Goal: Communication & Community: Answer question/provide support

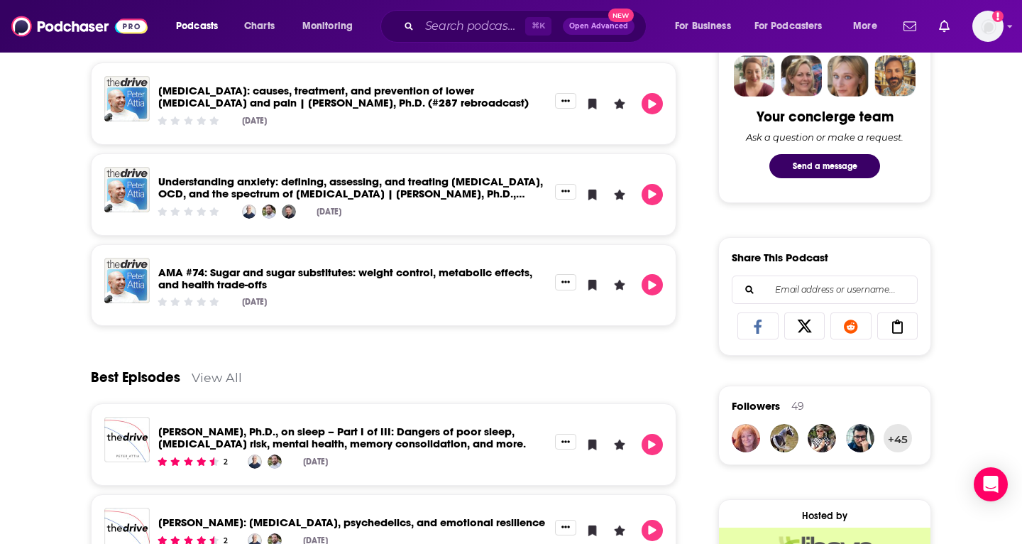
scroll to position [180, 0]
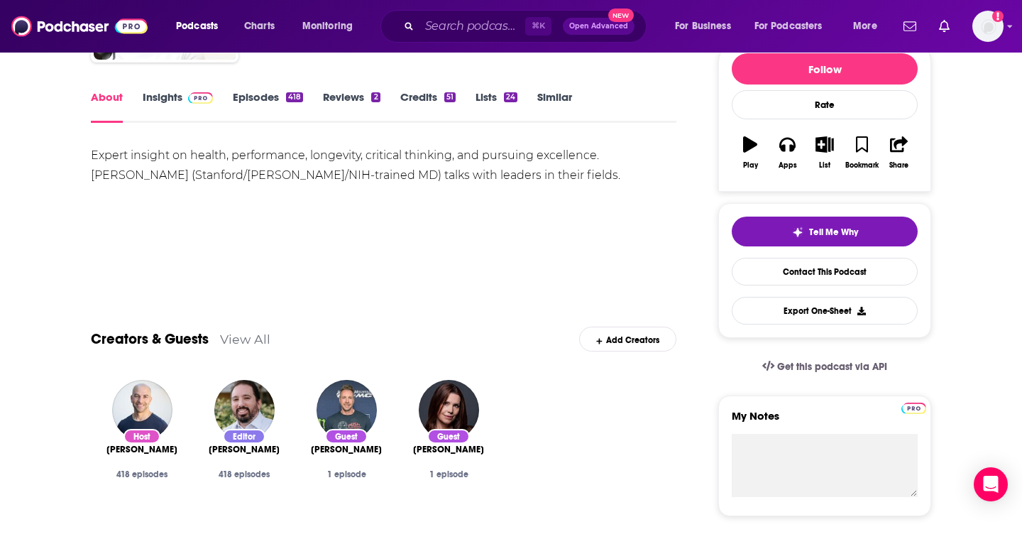
click at [876, 271] on link "Contact This Podcast" at bounding box center [825, 272] width 186 height 28
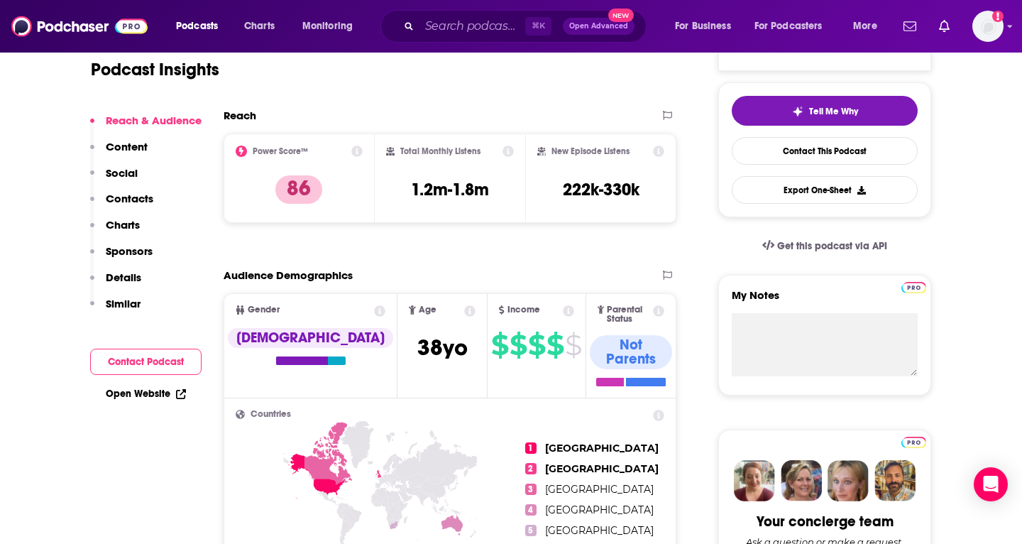
scroll to position [326, 0]
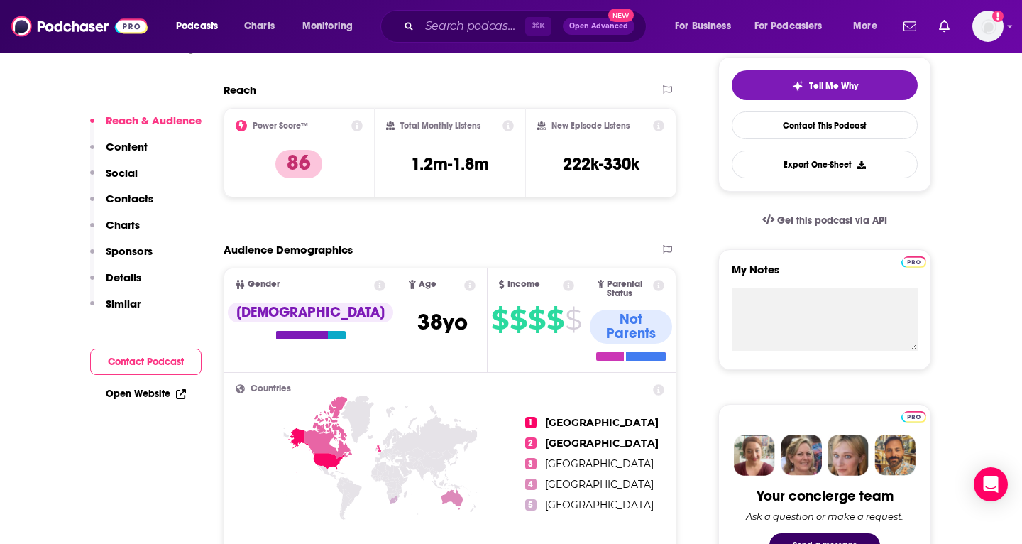
click at [116, 171] on p "Social" at bounding box center [122, 172] width 32 height 13
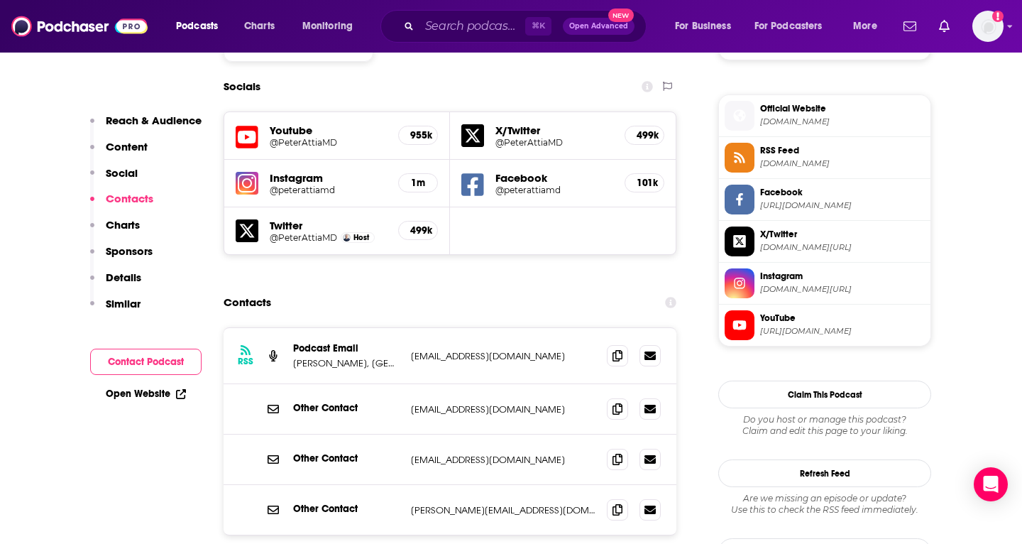
scroll to position [1243, 0]
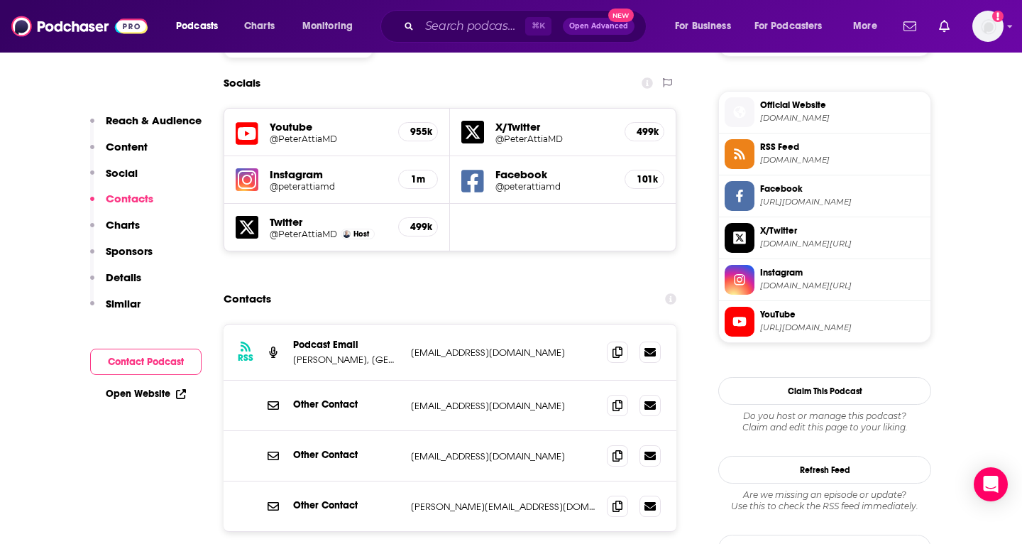
click at [628, 341] on div at bounding box center [634, 351] width 54 height 21
click at [620, 346] on icon at bounding box center [617, 351] width 10 height 11
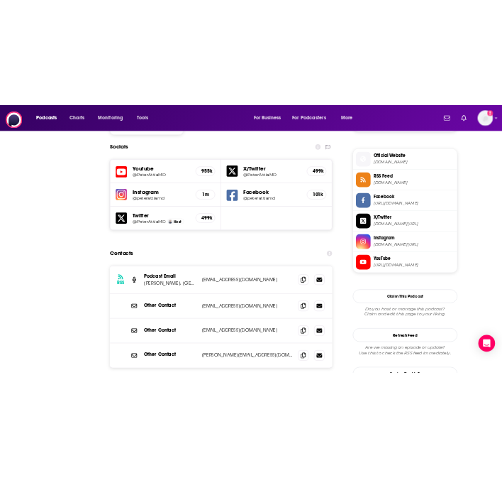
scroll to position [0, 0]
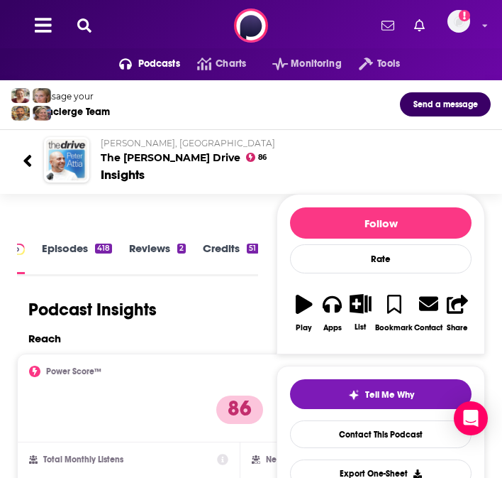
click at [82, 21] on icon at bounding box center [84, 25] width 14 height 14
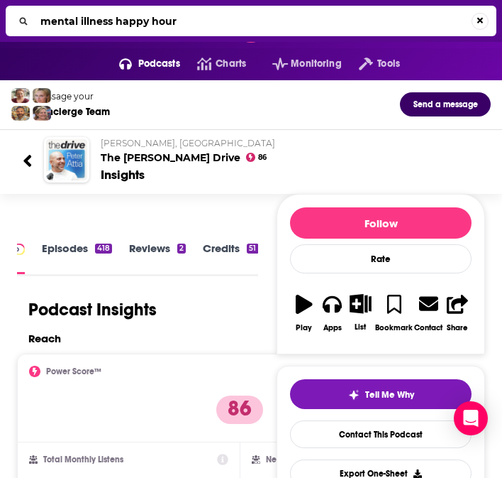
type input "mental illness happy hour"
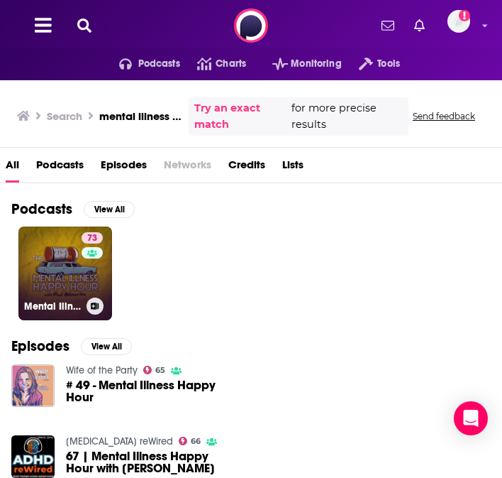
click at [50, 259] on link "73 Mental Illness Happy Hour" at bounding box center [65, 273] width 94 height 94
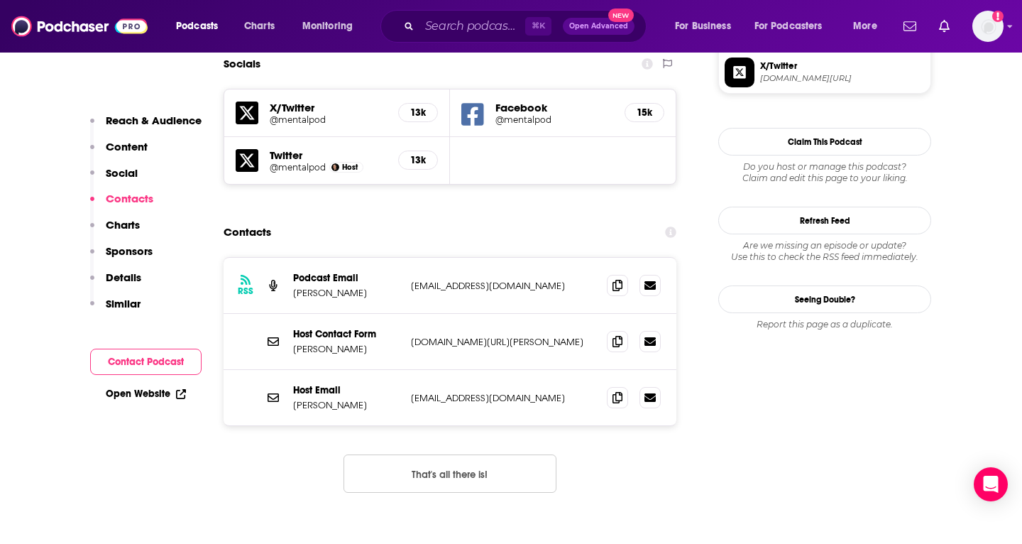
scroll to position [1279, 0]
click at [616, 279] on icon at bounding box center [617, 284] width 10 height 11
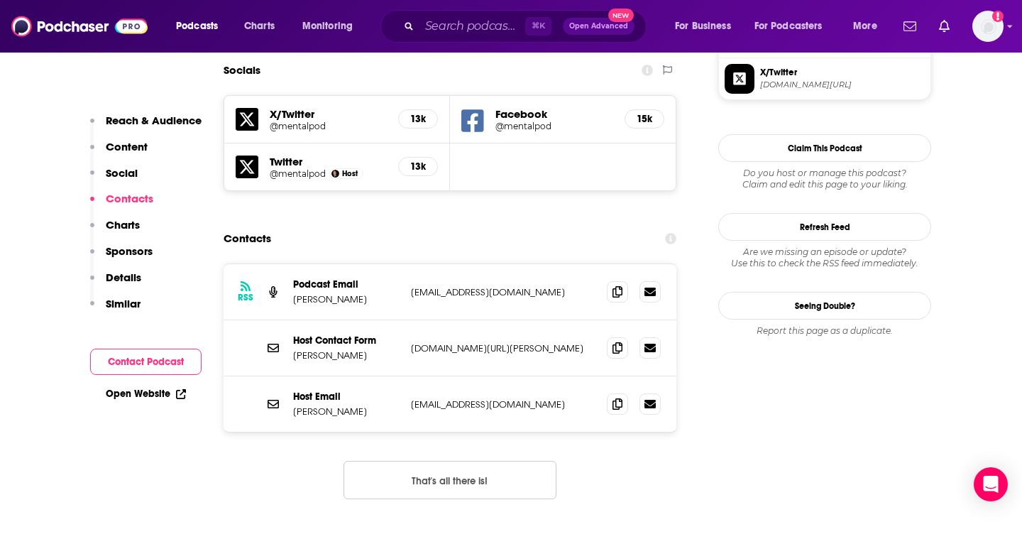
scroll to position [1269, 0]
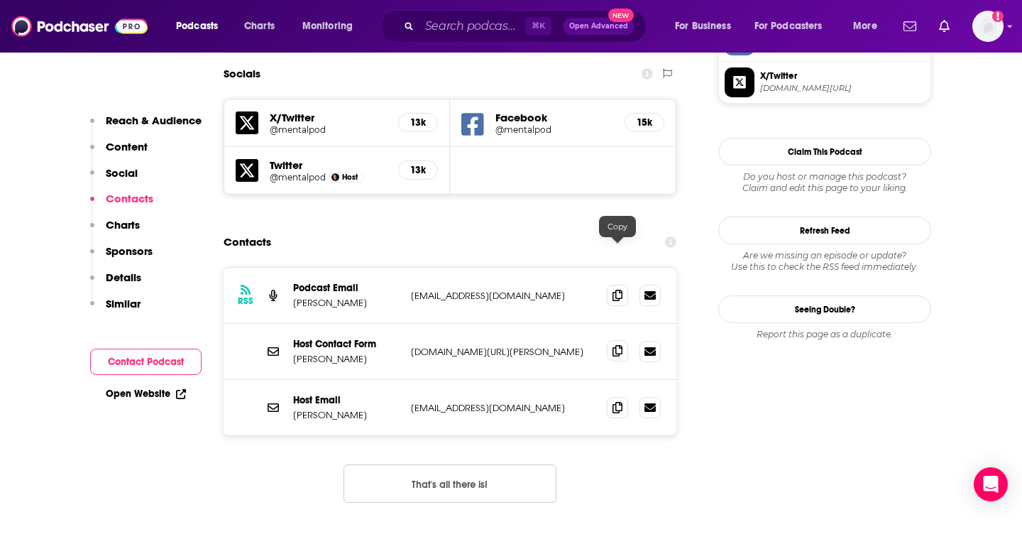
click at [615, 345] on icon at bounding box center [617, 350] width 10 height 11
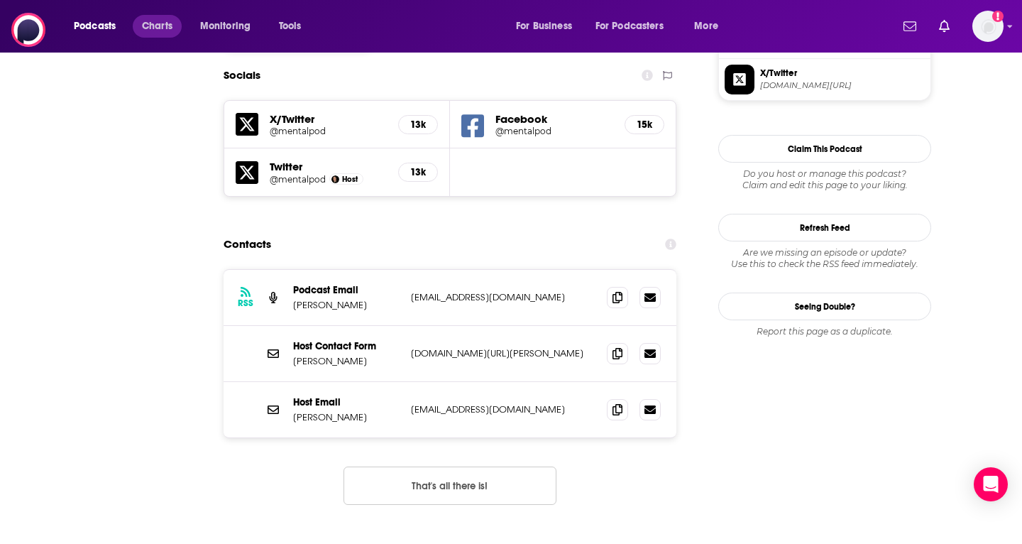
scroll to position [0, 0]
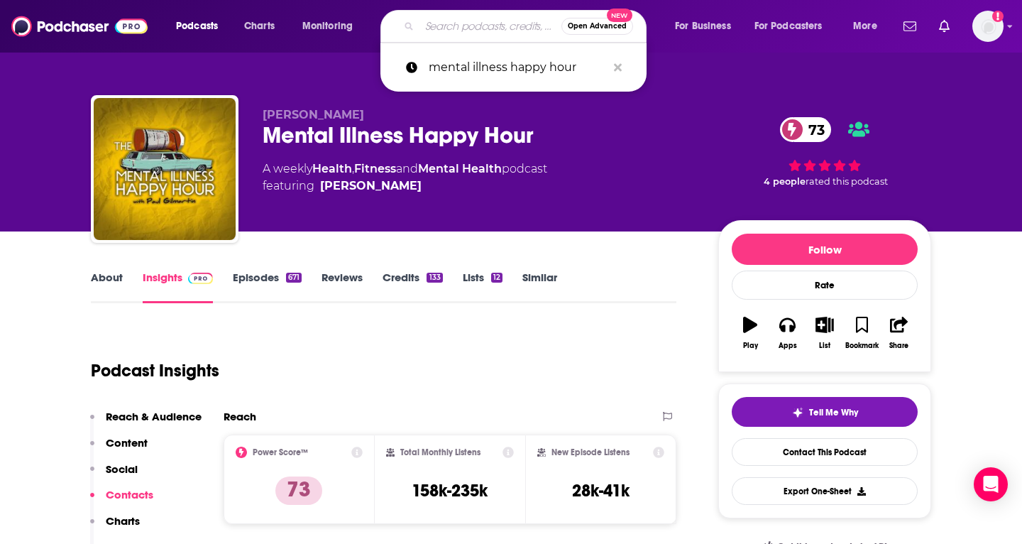
click at [392, 21] on div "Open Advanced New" at bounding box center [513, 26] width 266 height 33
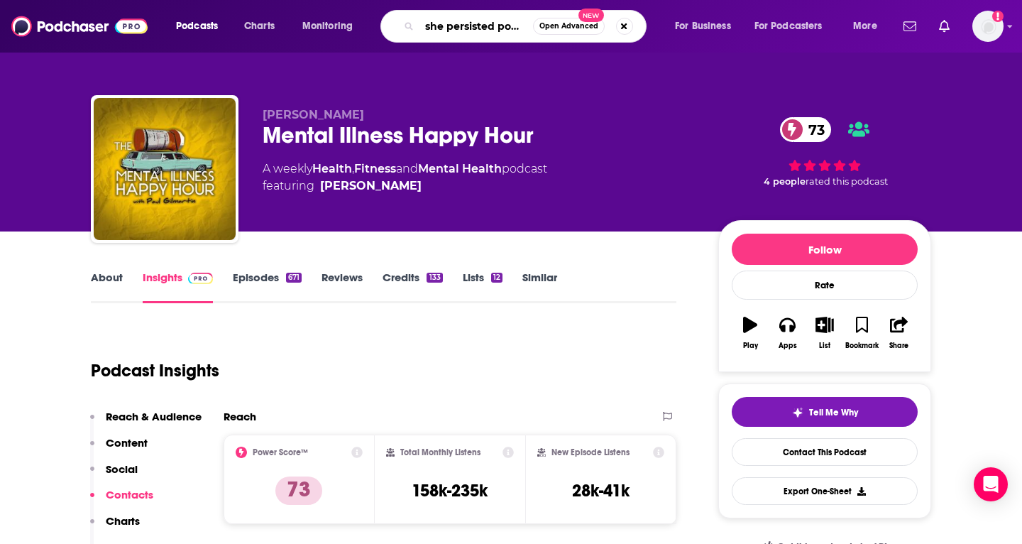
type input "she persisted podcast"
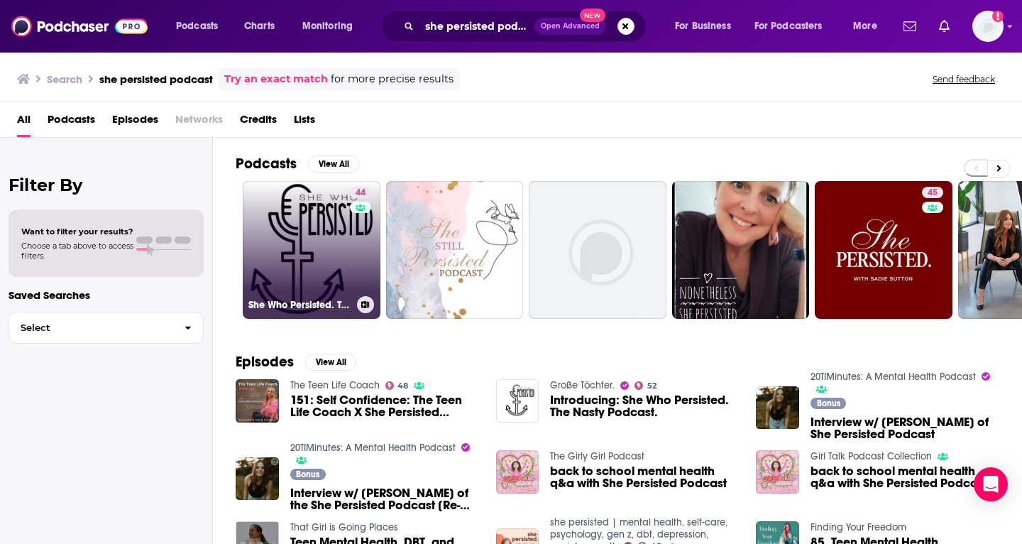
click at [336, 250] on link "44 She Who Persisted. The Nasty Podcast." at bounding box center [312, 250] width 138 height 138
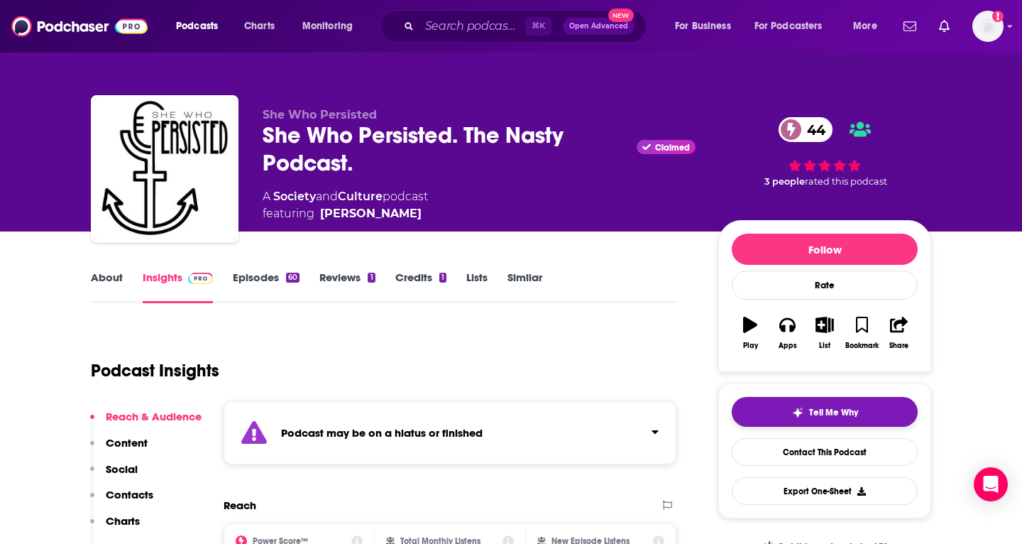
click at [781, 404] on button "Tell Me Why" at bounding box center [825, 412] width 186 height 30
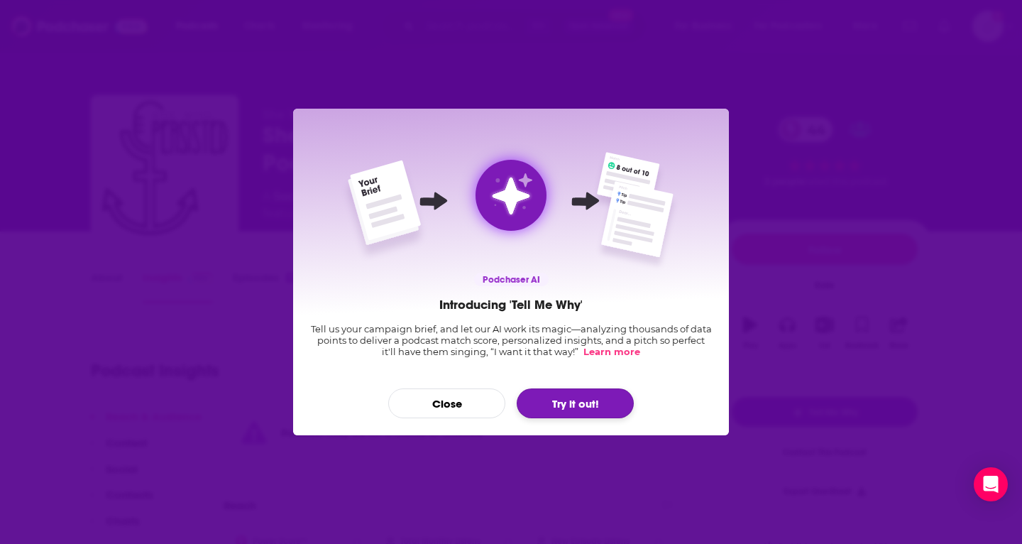
click at [577, 403] on button "Try it out!" at bounding box center [575, 403] width 117 height 30
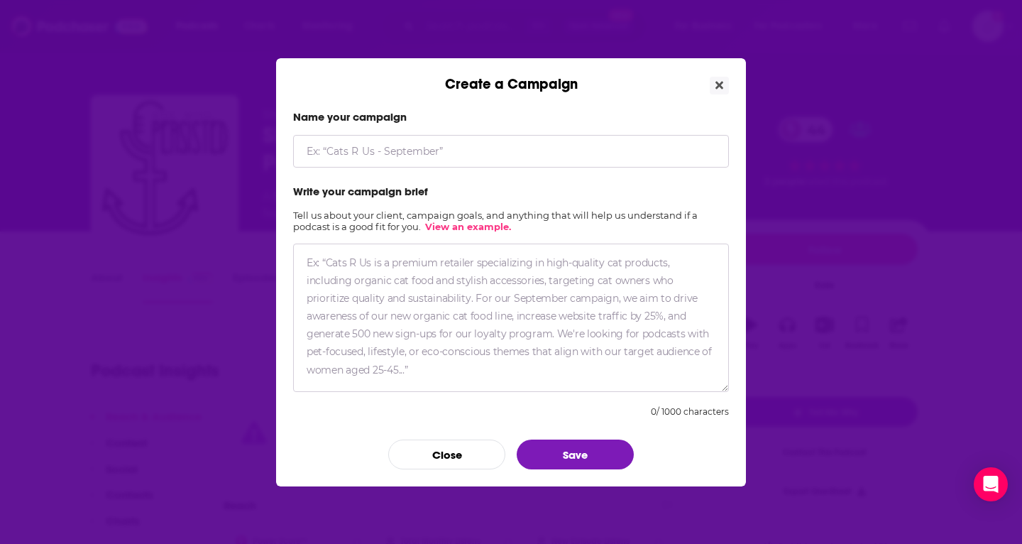
click at [414, 280] on textarea "Create a Campaign" at bounding box center [511, 317] width 436 height 148
click at [720, 87] on icon "Close" at bounding box center [719, 85] width 8 height 8
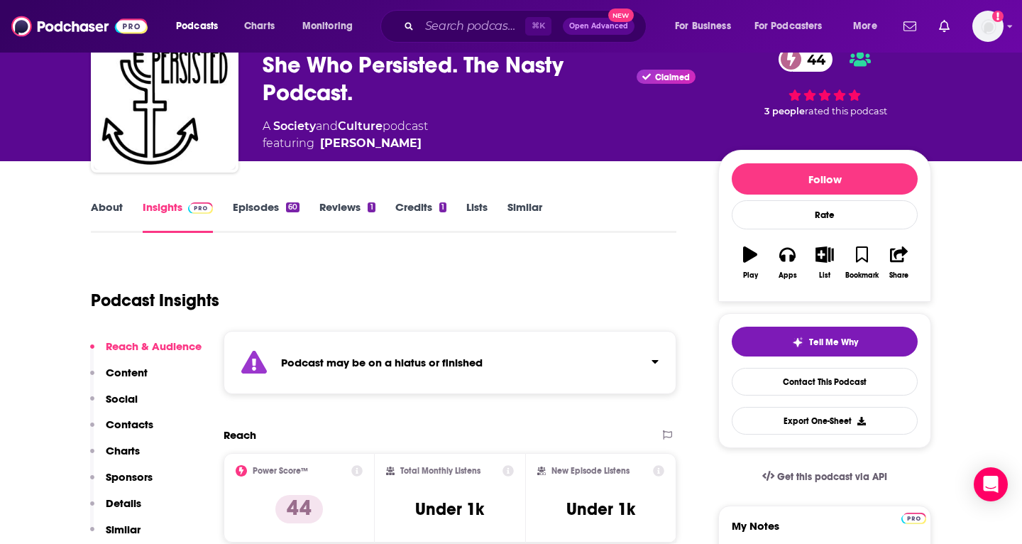
scroll to position [70, 0]
click at [769, 383] on link "Contact This Podcast" at bounding box center [825, 382] width 186 height 28
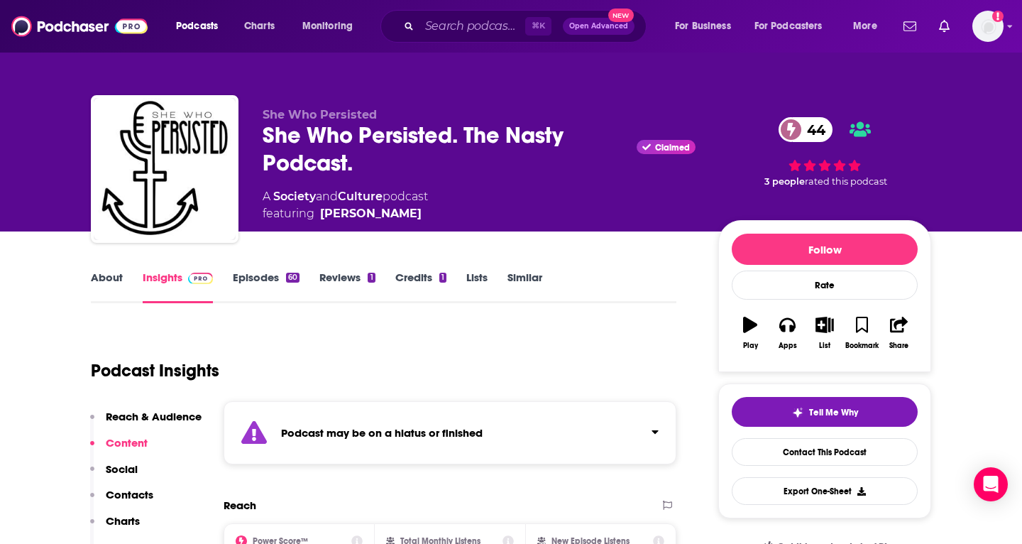
click at [588, 28] on span "Open Advanced" at bounding box center [598, 26] width 59 height 7
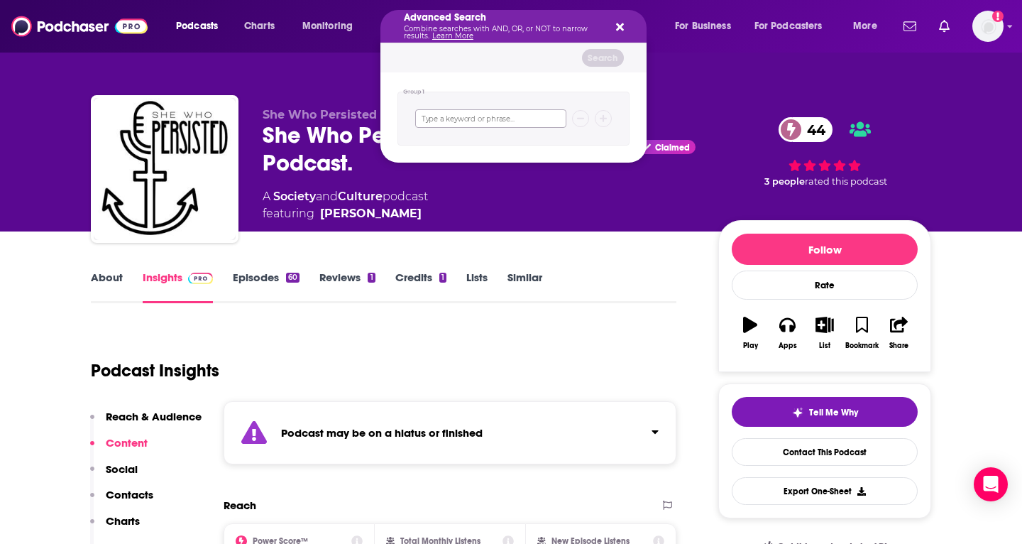
click at [489, 118] on input "Search podcasts, credits, & more..." at bounding box center [490, 118] width 151 height 18
click at [622, 23] on icon "Search podcasts, credits, & more..." at bounding box center [620, 26] width 8 height 11
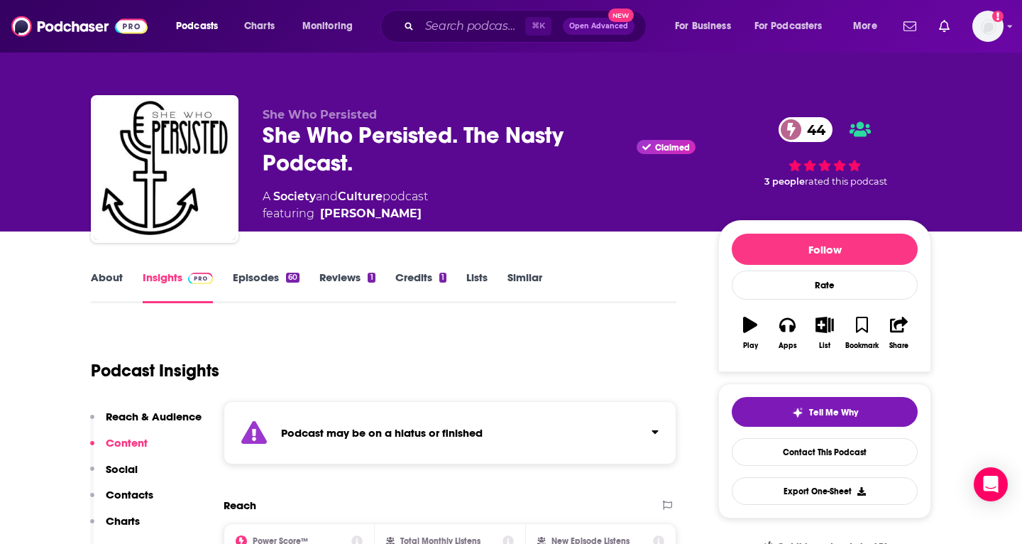
click at [589, 25] on span "Open Advanced" at bounding box center [598, 26] width 59 height 7
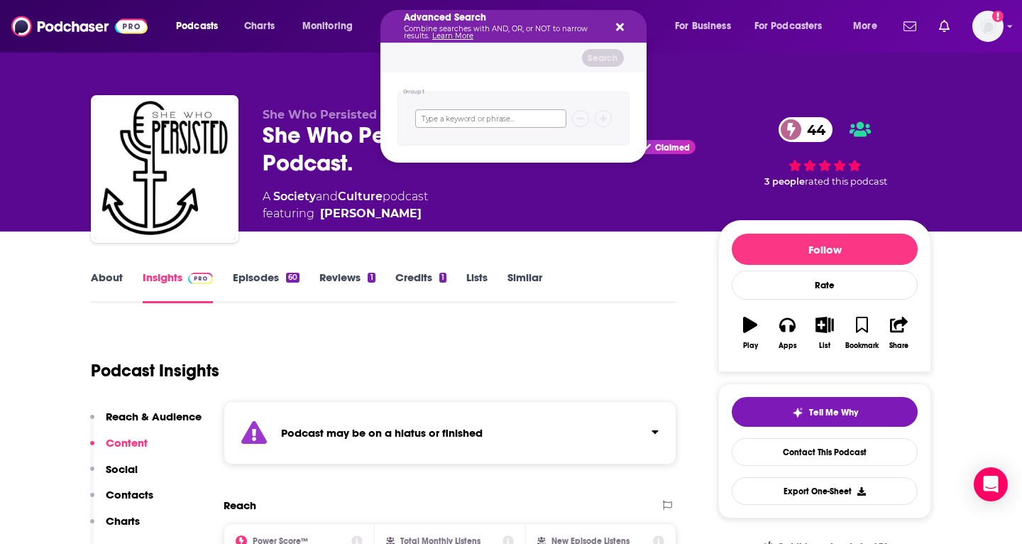
click at [472, 119] on input "Search podcasts, credits, & more..." at bounding box center [490, 118] width 151 height 18
paste input "LOREMIP: DOLOR SITAM: Co. Adipisci Elitsed, DO, ei Temporincidi Utlaboreet Dolo…"
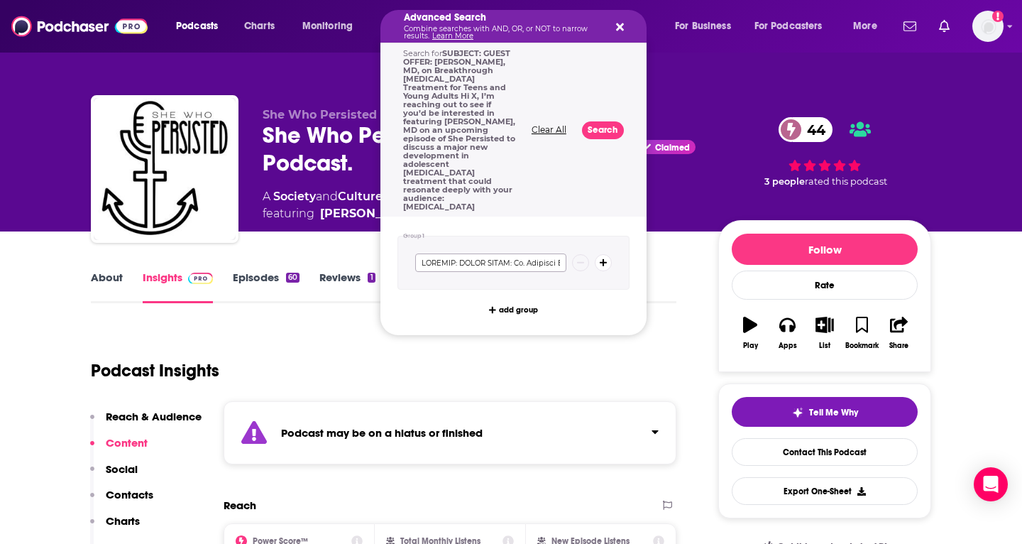
type input "LOREMIP: DOLOR SITAM: Co. Adipisci Elitsed, DO, ei Temporincidi Utlaboreet Dolo…"
click at [605, 121] on button "Search" at bounding box center [603, 130] width 42 height 18
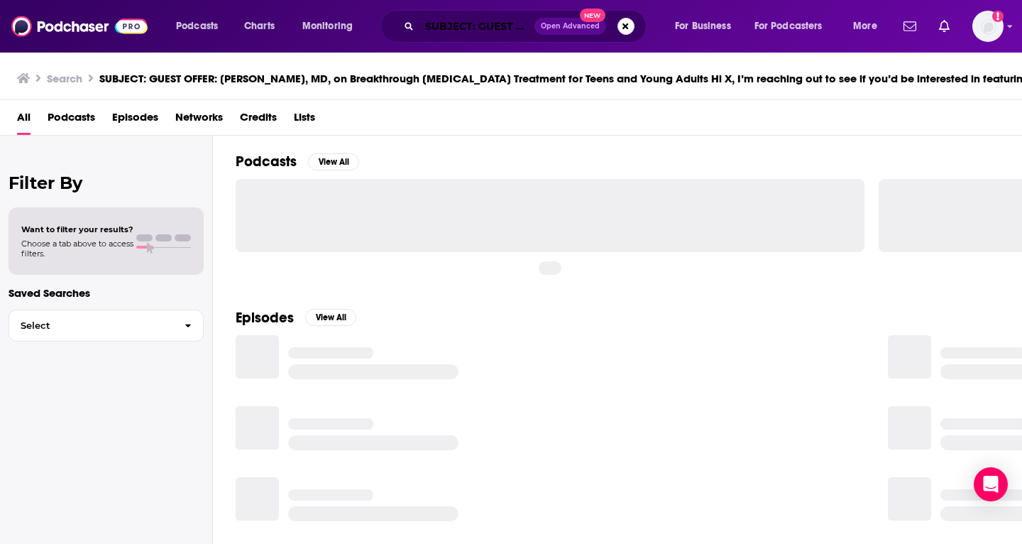
click at [501, 34] on input "SUBJECT: GUEST OFFER: [PERSON_NAME], MD, on Breakthrough [MEDICAL_DATA] Treatme…" at bounding box center [476, 26] width 115 height 23
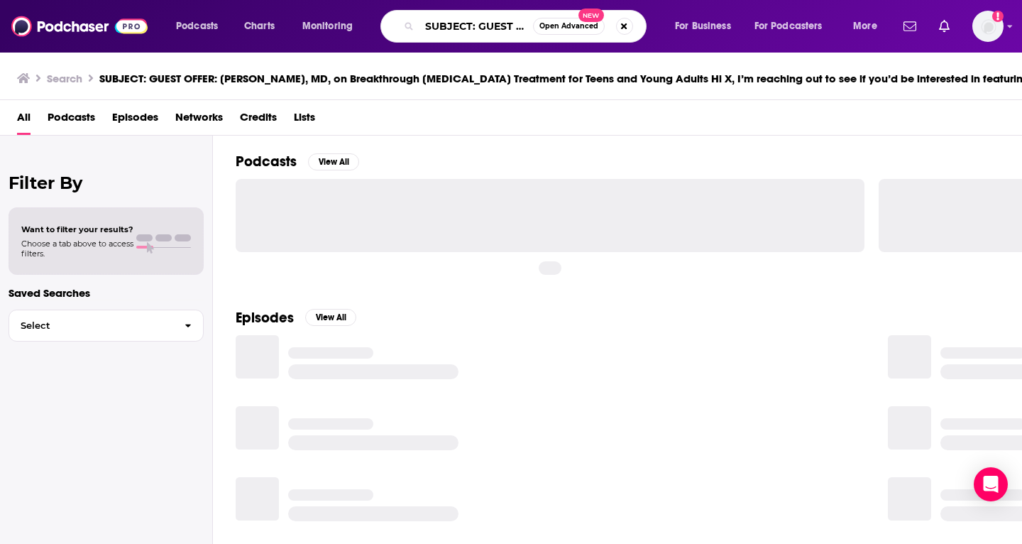
click at [501, 34] on input "SUBJECT: GUEST OFFER: [PERSON_NAME], MD, on Breakthrough [MEDICAL_DATA] Treatme…" at bounding box center [476, 26] width 114 height 23
click at [630, 21] on button "Search podcasts, credits, & more..." at bounding box center [624, 26] width 17 height 17
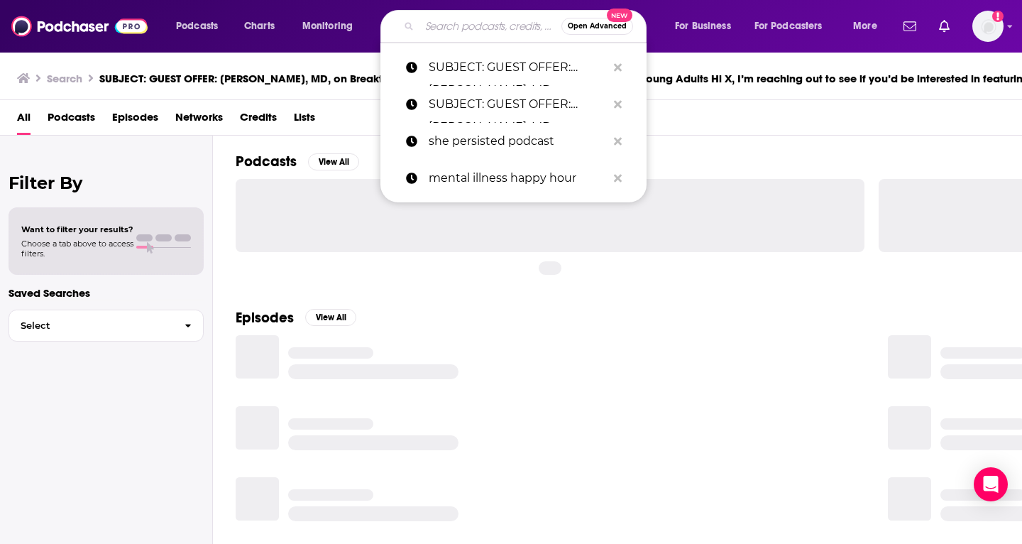
click at [314, 192] on div at bounding box center [550, 215] width 629 height 72
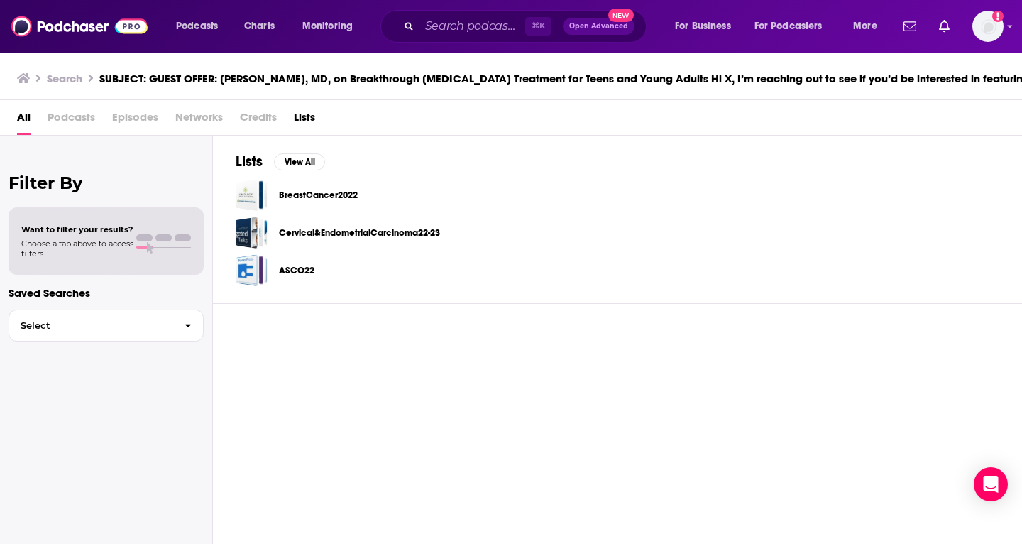
click at [97, 28] on img at bounding box center [79, 26] width 136 height 27
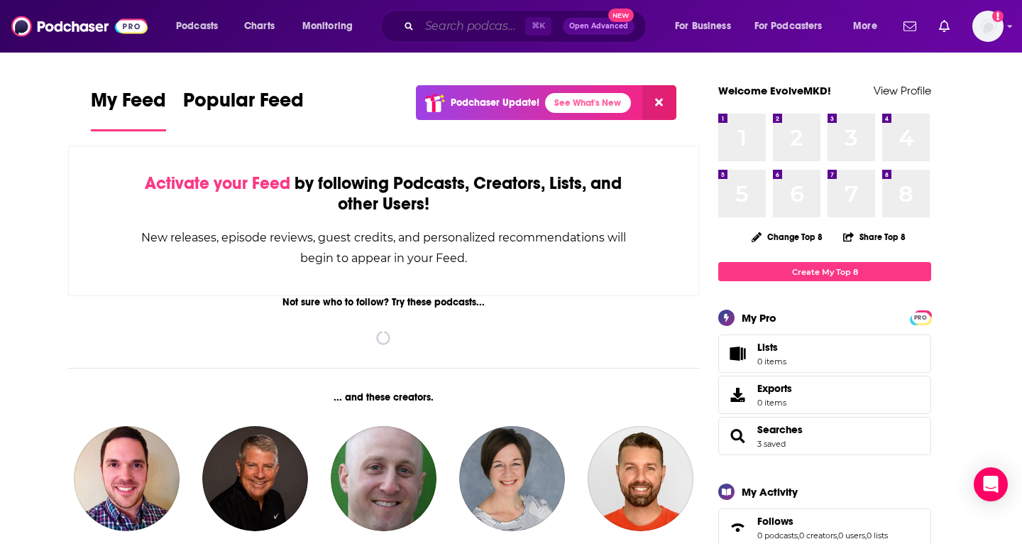
click at [460, 27] on input "Search podcasts, credits, & more..." at bounding box center [472, 26] width 106 height 23
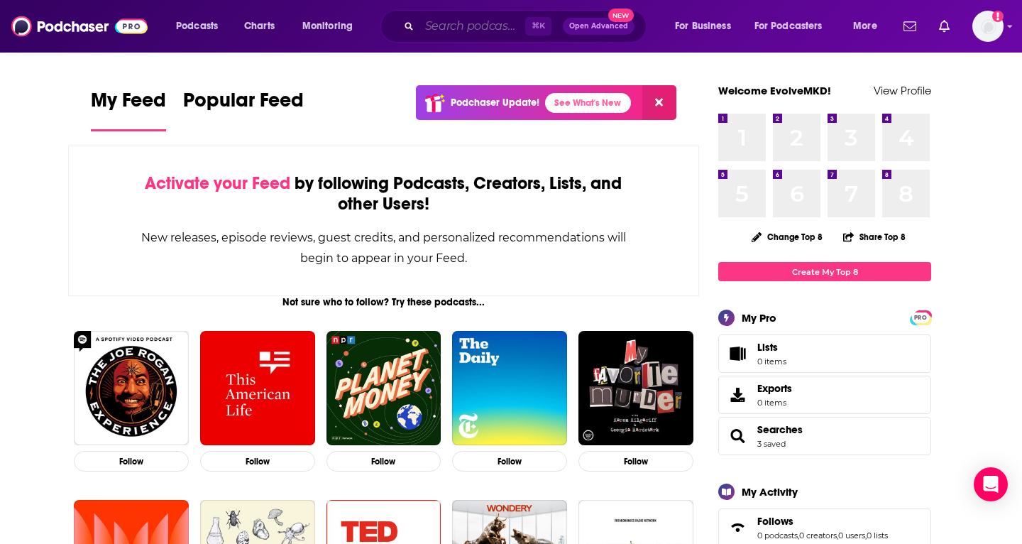
click at [448, 30] on input "Search podcasts, credits, & more..." at bounding box center [472, 26] width 106 height 23
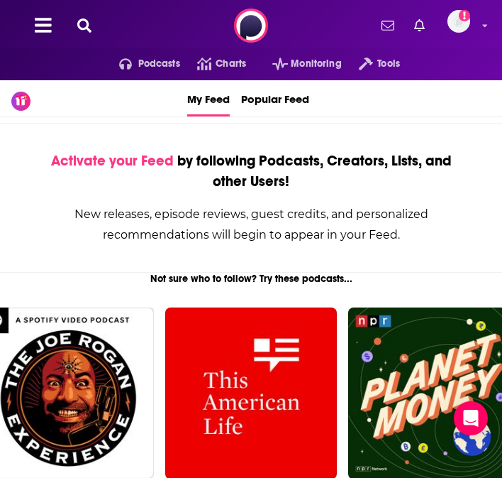
click at [91, 28] on icon at bounding box center [84, 25] width 14 height 14
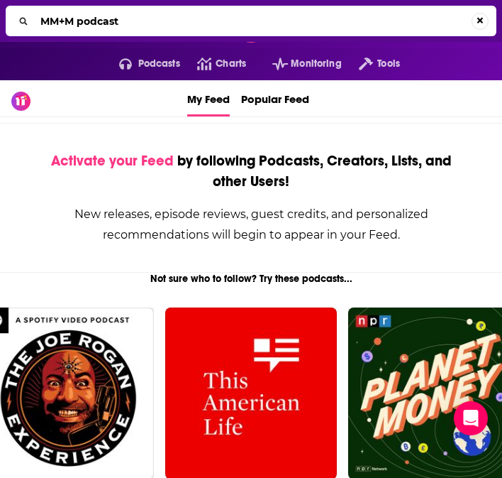
type input "MM+M podcast"
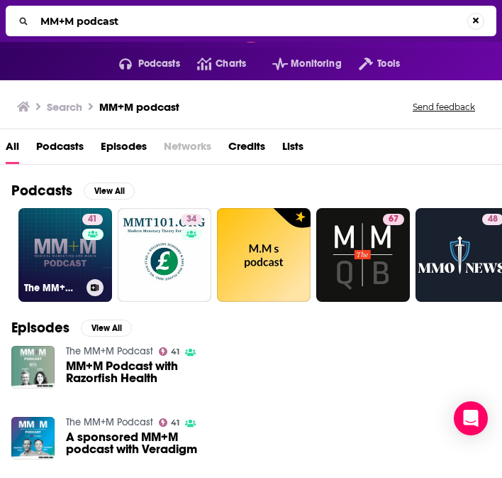
click at [57, 261] on link "41 The MM+M Podcast" at bounding box center [65, 255] width 94 height 94
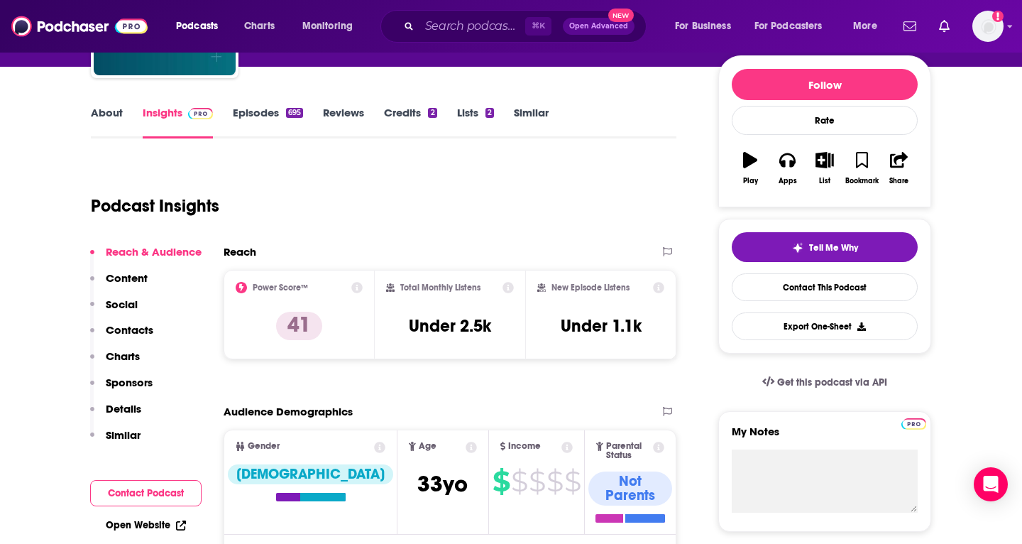
scroll to position [167, 0]
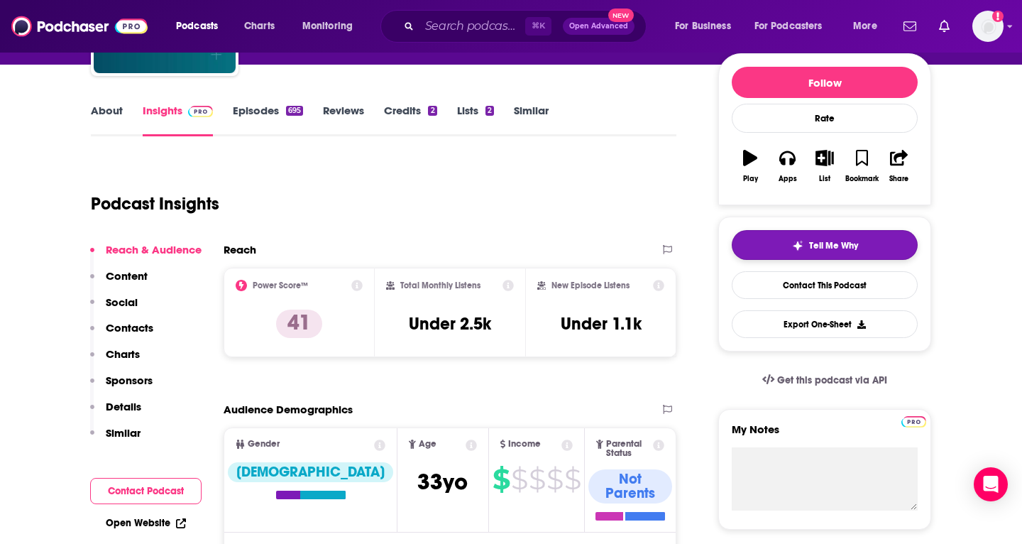
click at [796, 246] on img "button" at bounding box center [797, 245] width 11 height 11
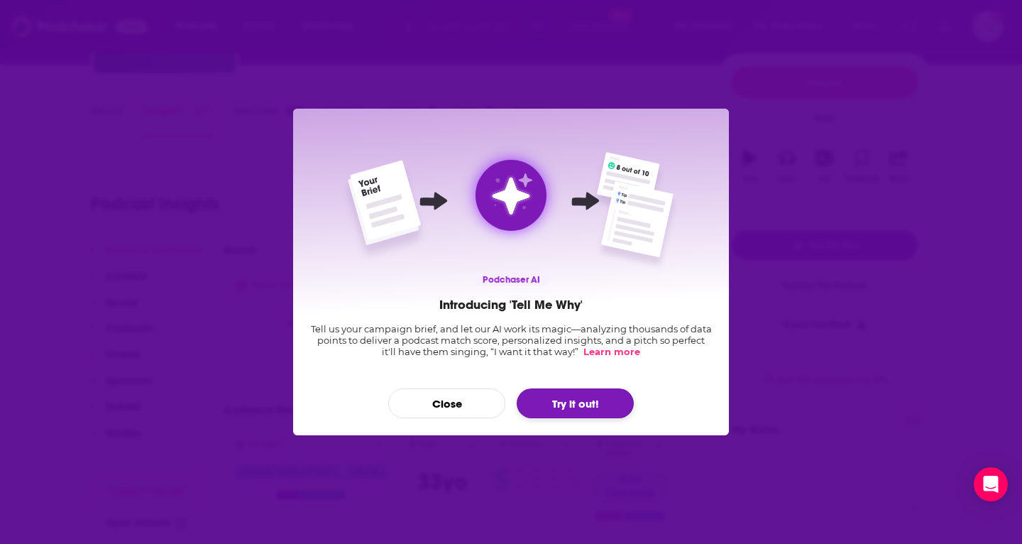
click at [550, 396] on button "Try it out!" at bounding box center [575, 403] width 117 height 30
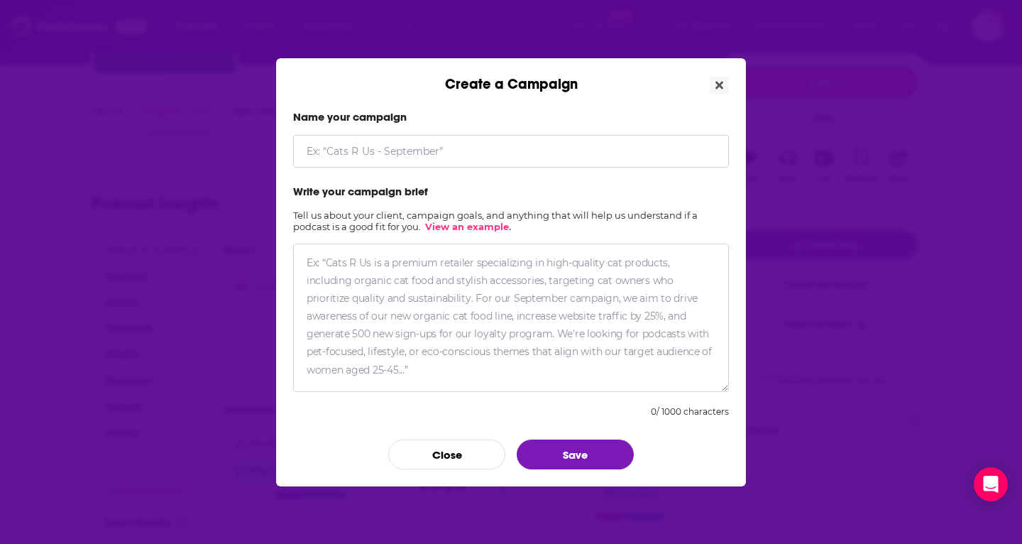
click at [398, 268] on textarea "Create a Campaign" at bounding box center [511, 317] width 436 height 148
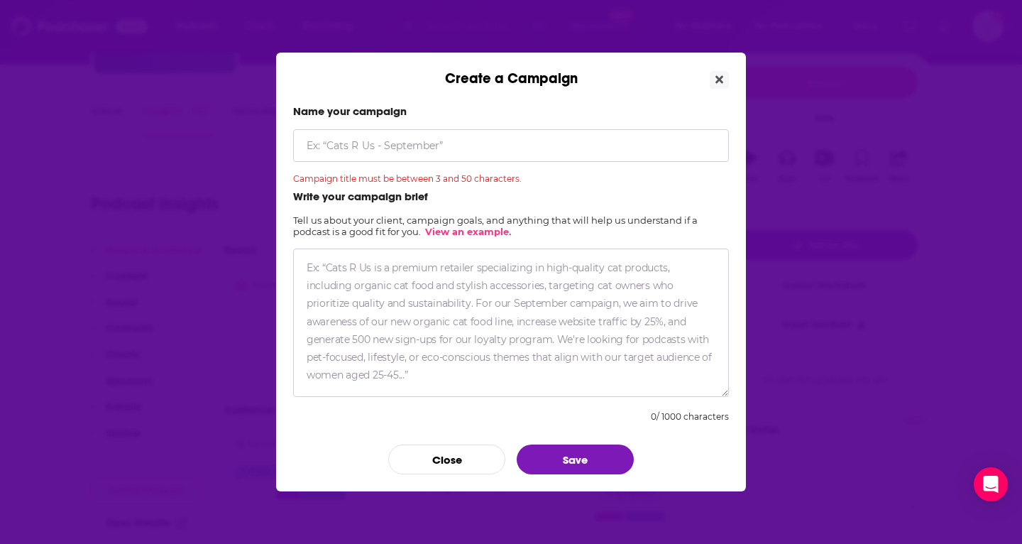
paste textarea "LOREMIP: DOLOR SITAM: Co. Adipisci Elitsed, DO, ei Temporincidi Utlaboreet Dolo…"
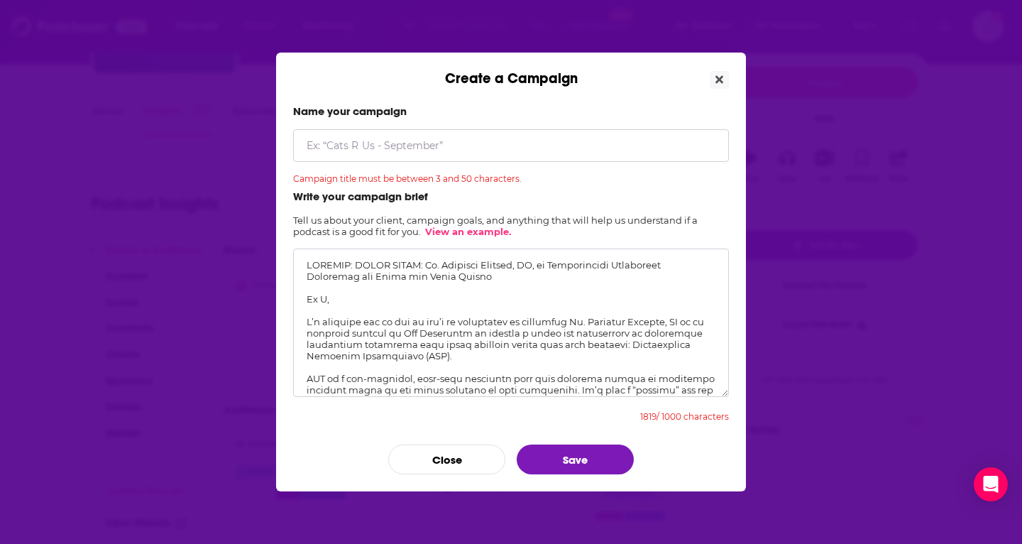
scroll to position [361, 0]
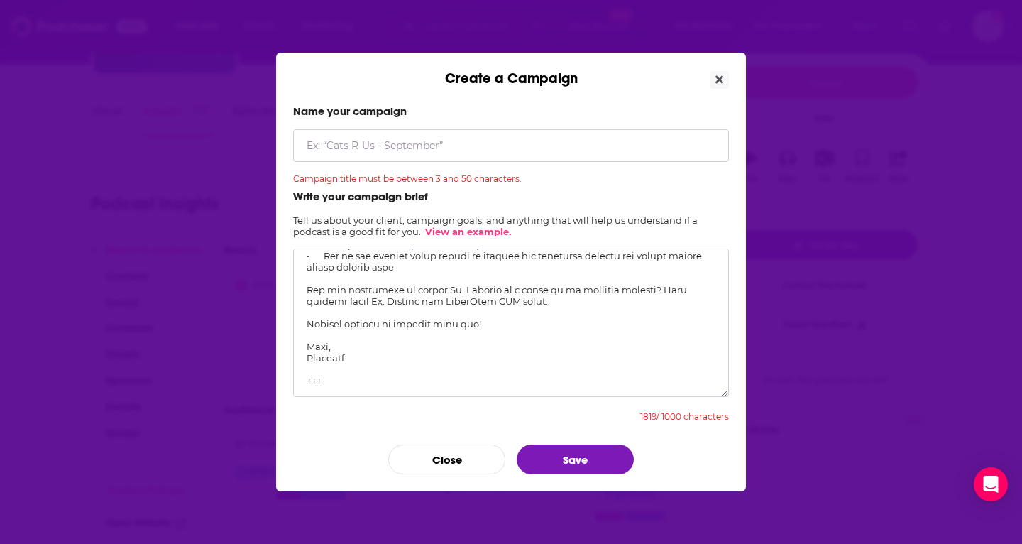
drag, startPoint x: 339, startPoint y: 370, endPoint x: 310, endPoint y: 334, distance: 46.6
click at [310, 333] on textarea "Create a Campaign" at bounding box center [511, 322] width 436 height 148
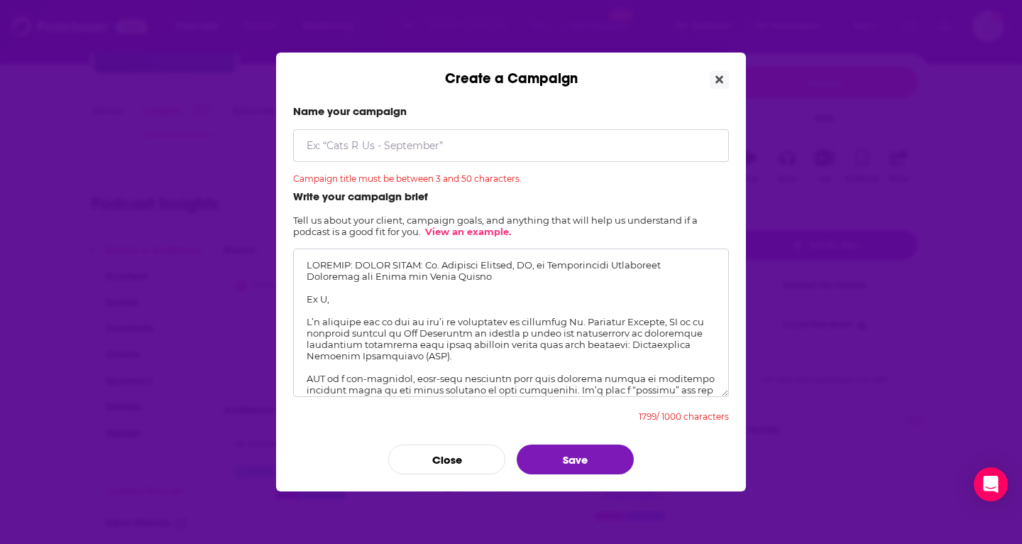
scroll to position [0, 0]
drag, startPoint x: 504, startPoint y: 277, endPoint x: 421, endPoint y: 263, distance: 84.2
click at [421, 263] on textarea "Create a Campaign" at bounding box center [511, 322] width 436 height 148
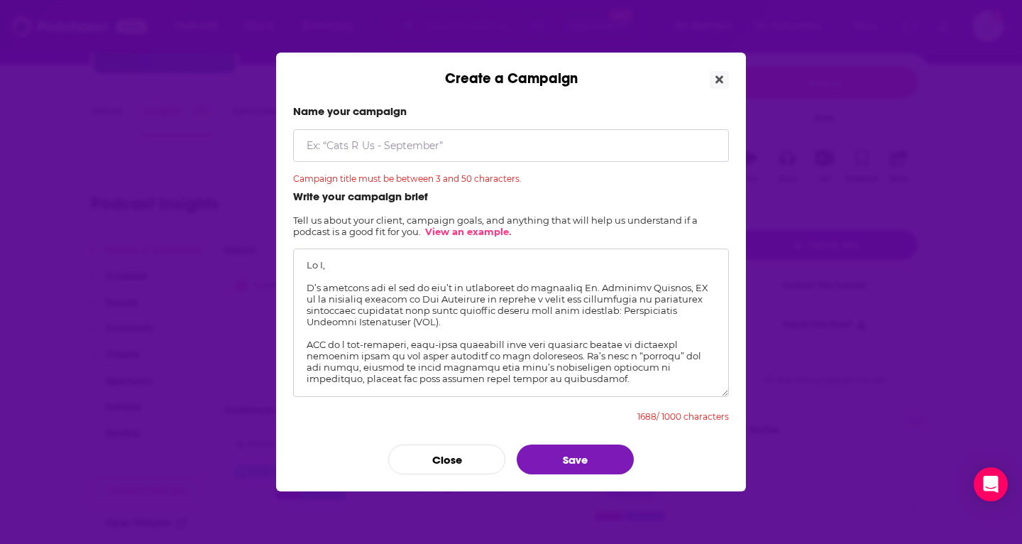
click at [307, 288] on textarea "Create a Campaign" at bounding box center [511, 322] width 436 height 148
type textarea "Lo I, D’s ametcons adi el sed do eiu’t in utlaboreet do magnaaliq En. Adminimv …"
click at [370, 148] on input "Create a Campaign" at bounding box center [511, 145] width 436 height 33
paste input "[PERSON_NAME], MD, on Breakthrough [MEDICAL_DATA] Treatment for Teens and Young…"
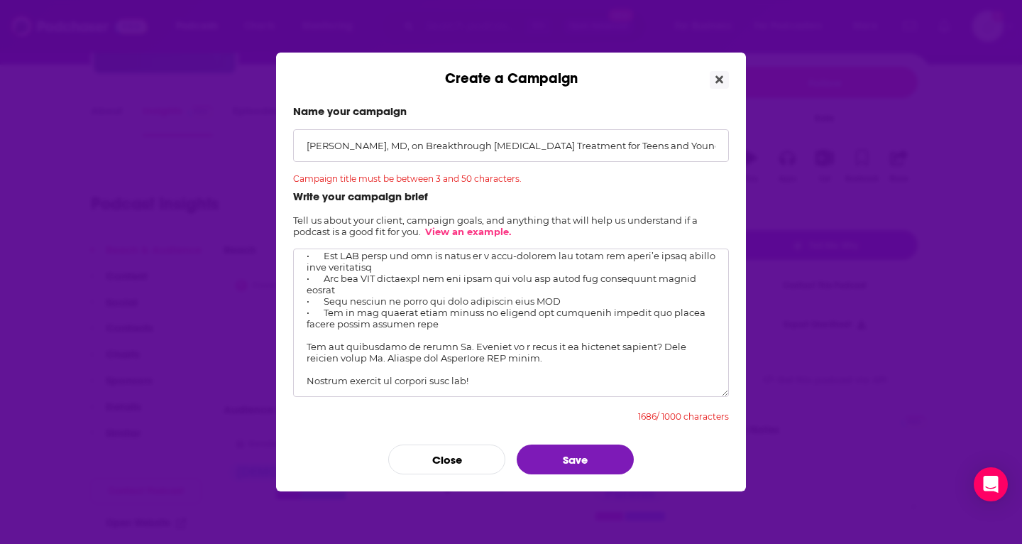
scroll to position [282, 0]
type input "[PERSON_NAME], MD, on Breakthrough [MEDICAL_DATA] Treatment for Teens and Young…"
drag, startPoint x: 492, startPoint y: 358, endPoint x: 293, endPoint y: 359, distance: 198.7
click at [293, 359] on textarea "Create a Campaign" at bounding box center [511, 322] width 436 height 148
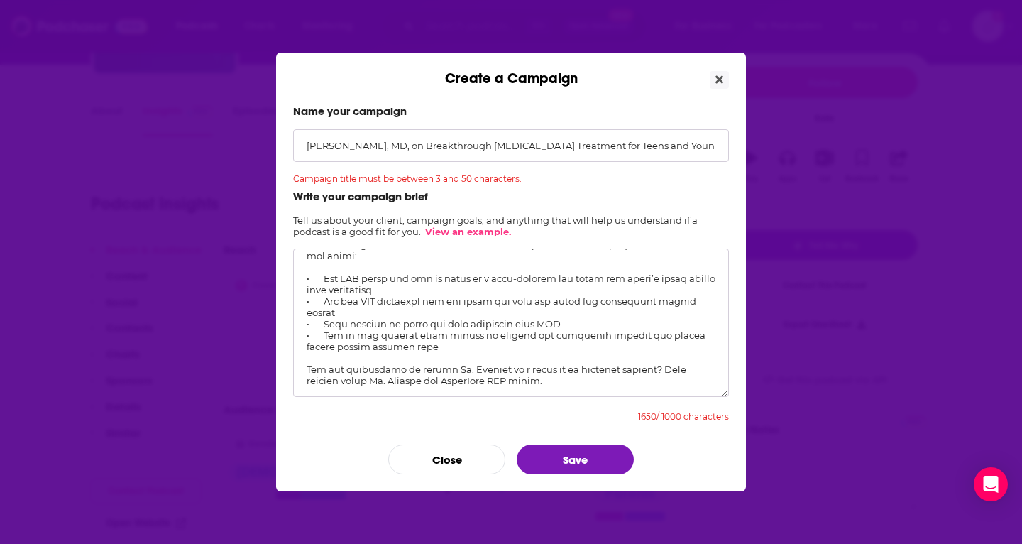
scroll to position [269, 0]
drag, startPoint x: 559, startPoint y: 352, endPoint x: 300, endPoint y: 339, distance: 258.7
click at [300, 339] on textarea "Create a Campaign" at bounding box center [511, 322] width 436 height 148
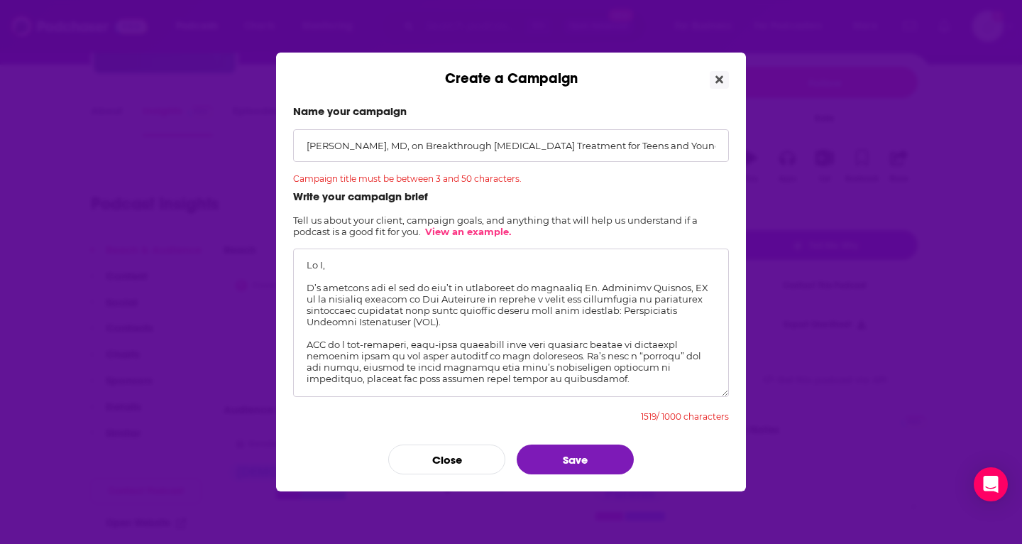
scroll to position [0, 0]
click at [340, 268] on textarea "Create a Campaign" at bounding box center [511, 322] width 436 height 148
type textarea "Lo I, D’s ametcons adi el sed do eiu’t in utlaboreet do magnaaliq En. Adminimv …"
click at [576, 459] on button "Save" at bounding box center [575, 459] width 117 height 30
click at [725, 80] on button "Close" at bounding box center [719, 80] width 19 height 18
